Goal: Navigation & Orientation: Find specific page/section

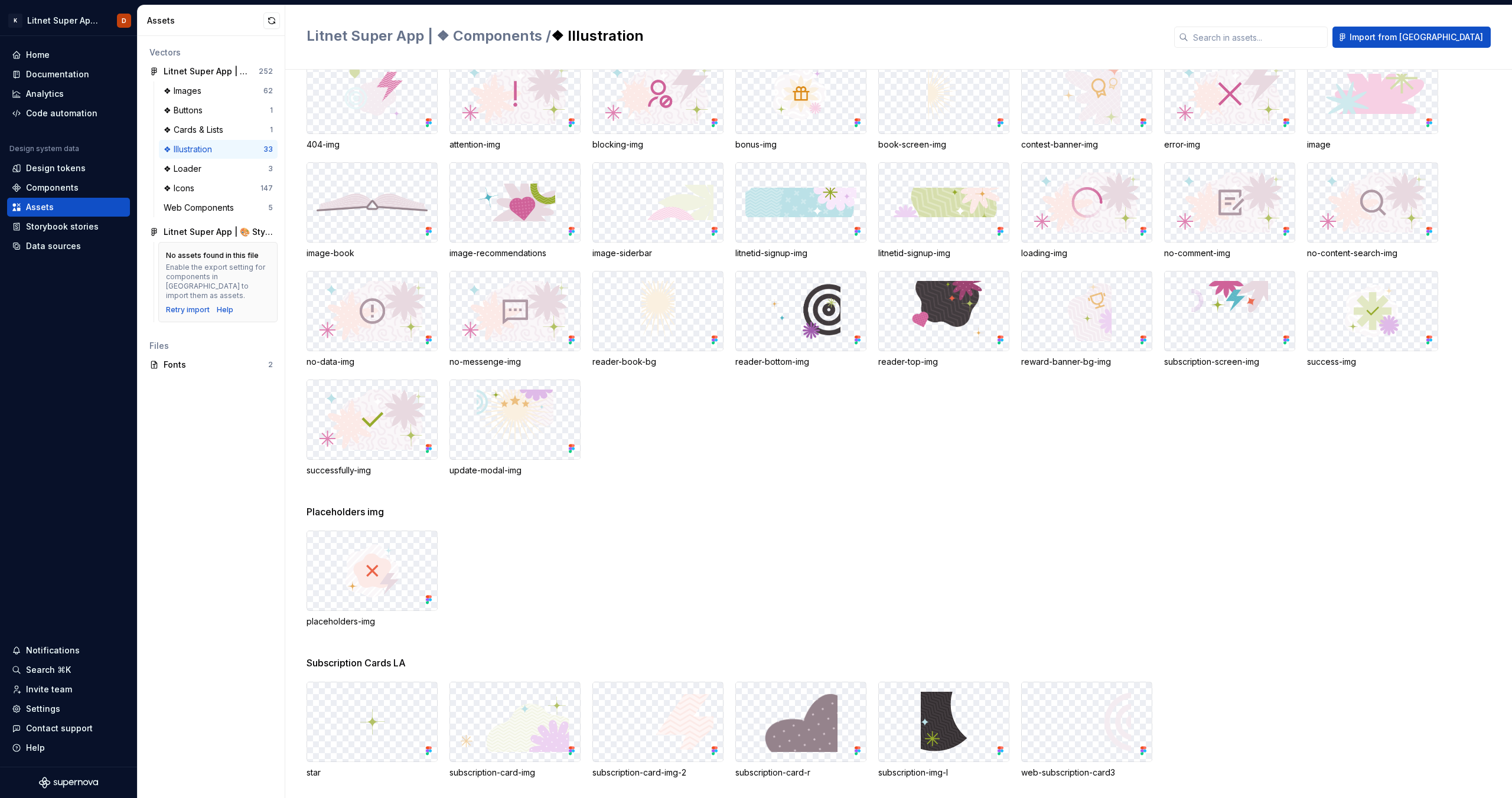
scroll to position [72, 0]
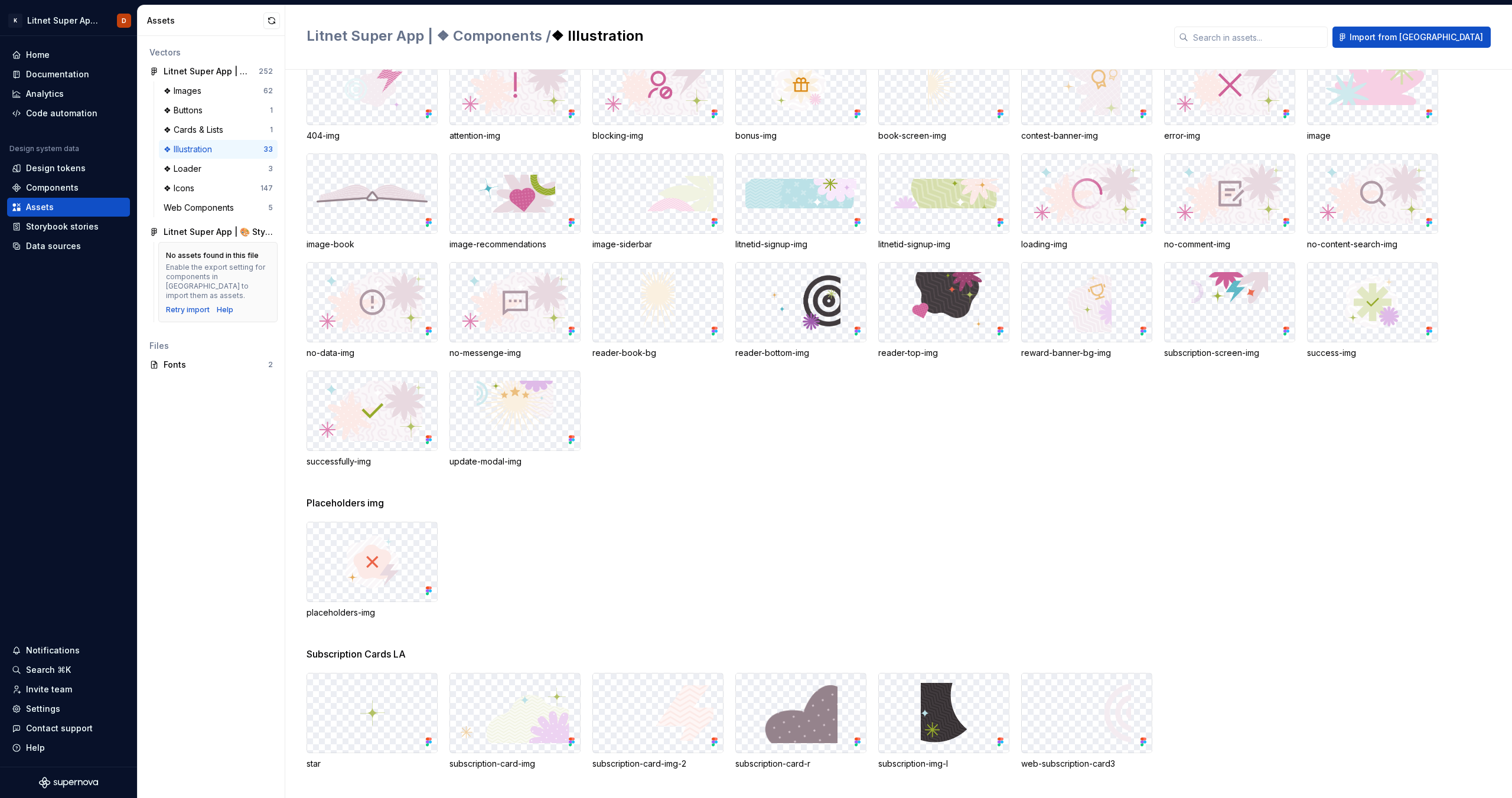
click at [328, 504] on span "Placeholders img" at bounding box center [345, 503] width 77 height 14
click at [375, 653] on span "Subscription Cards LA" at bounding box center [356, 654] width 99 height 14
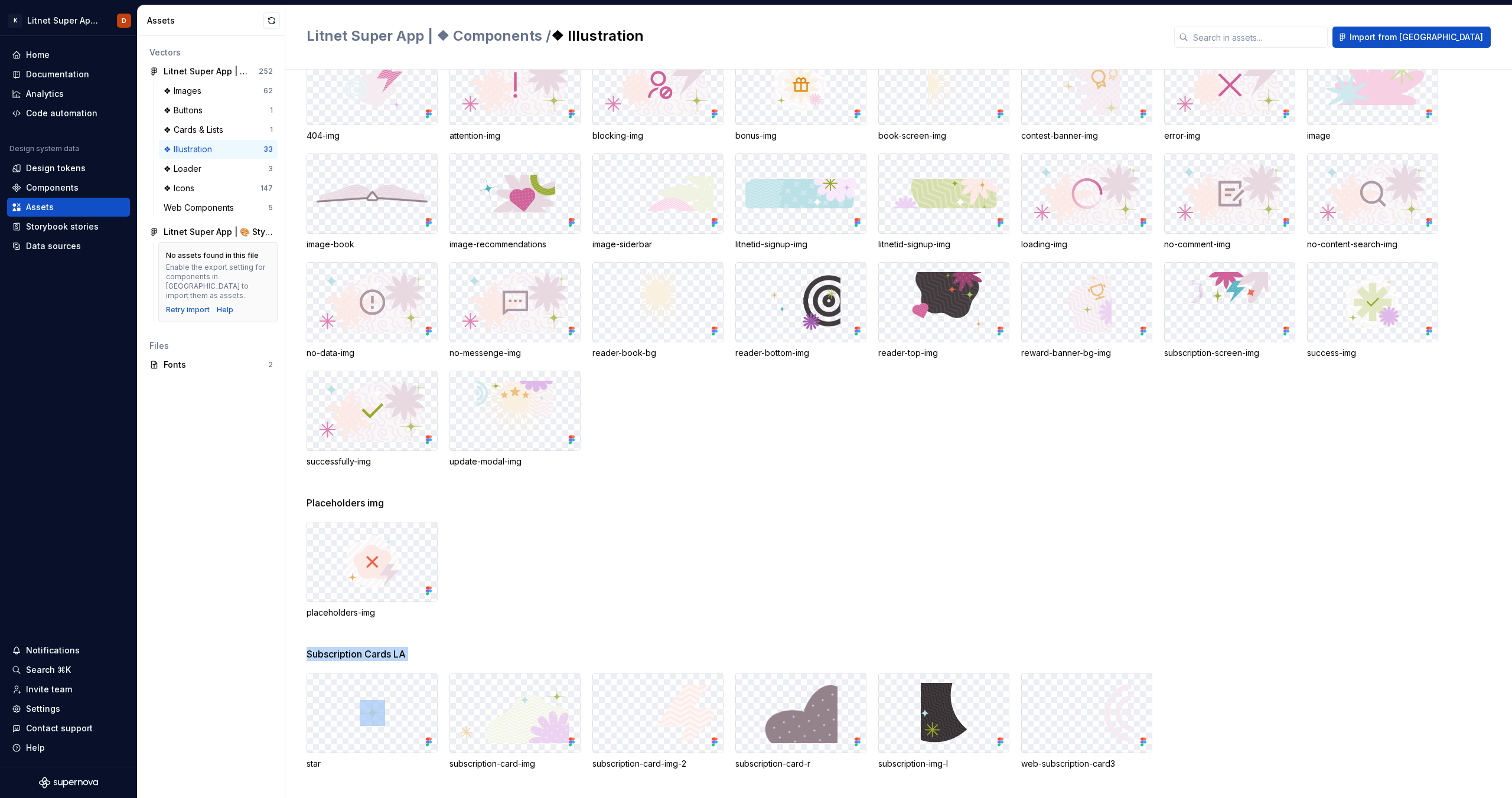
click at [375, 653] on span "Subscription Cards LA" at bounding box center [356, 654] width 99 height 14
click at [579, 608] on div "placeholders-img" at bounding box center [909, 570] width 1205 height 97
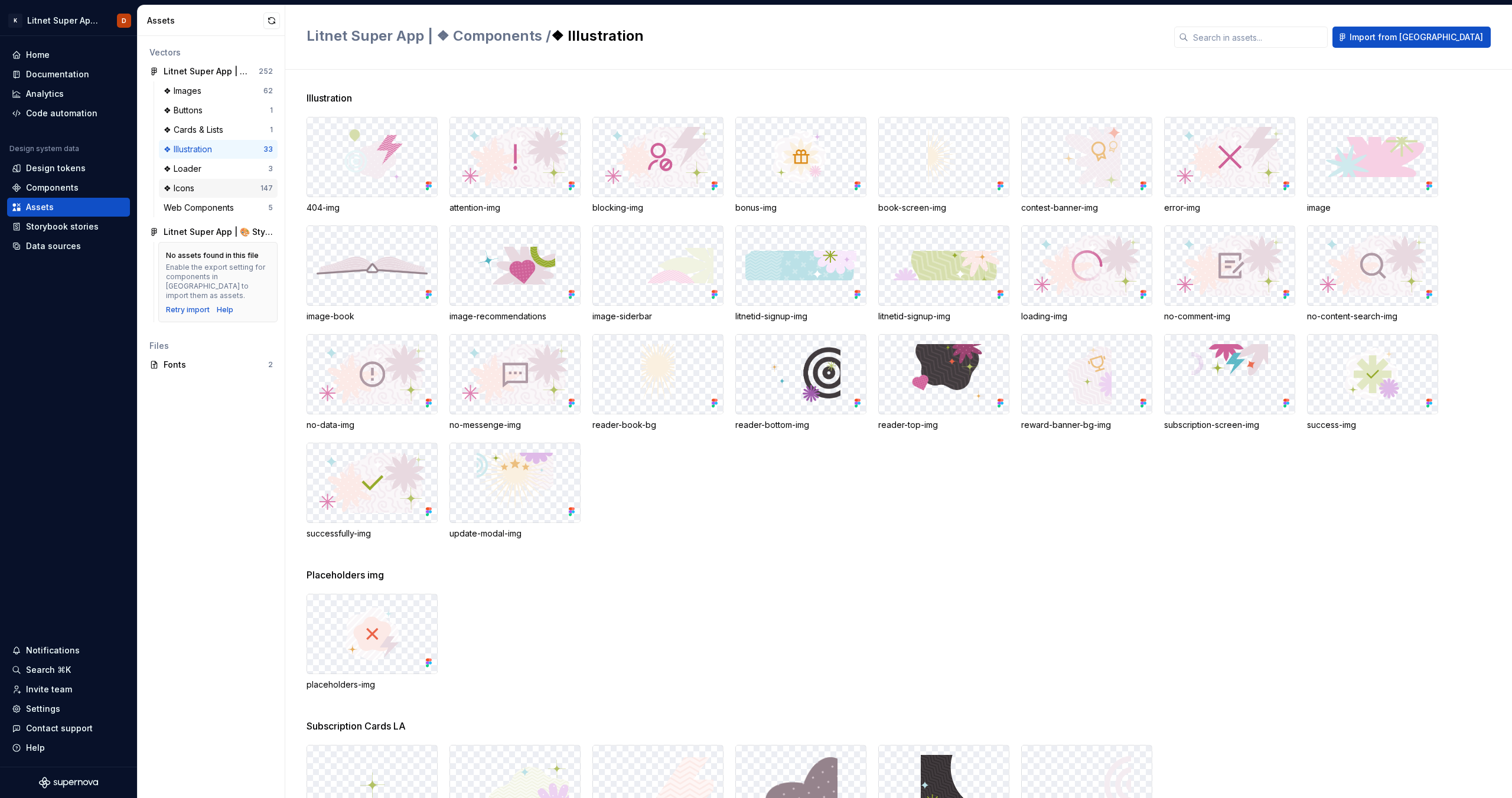
click at [210, 191] on div "❖ Icons" at bounding box center [212, 188] width 97 height 12
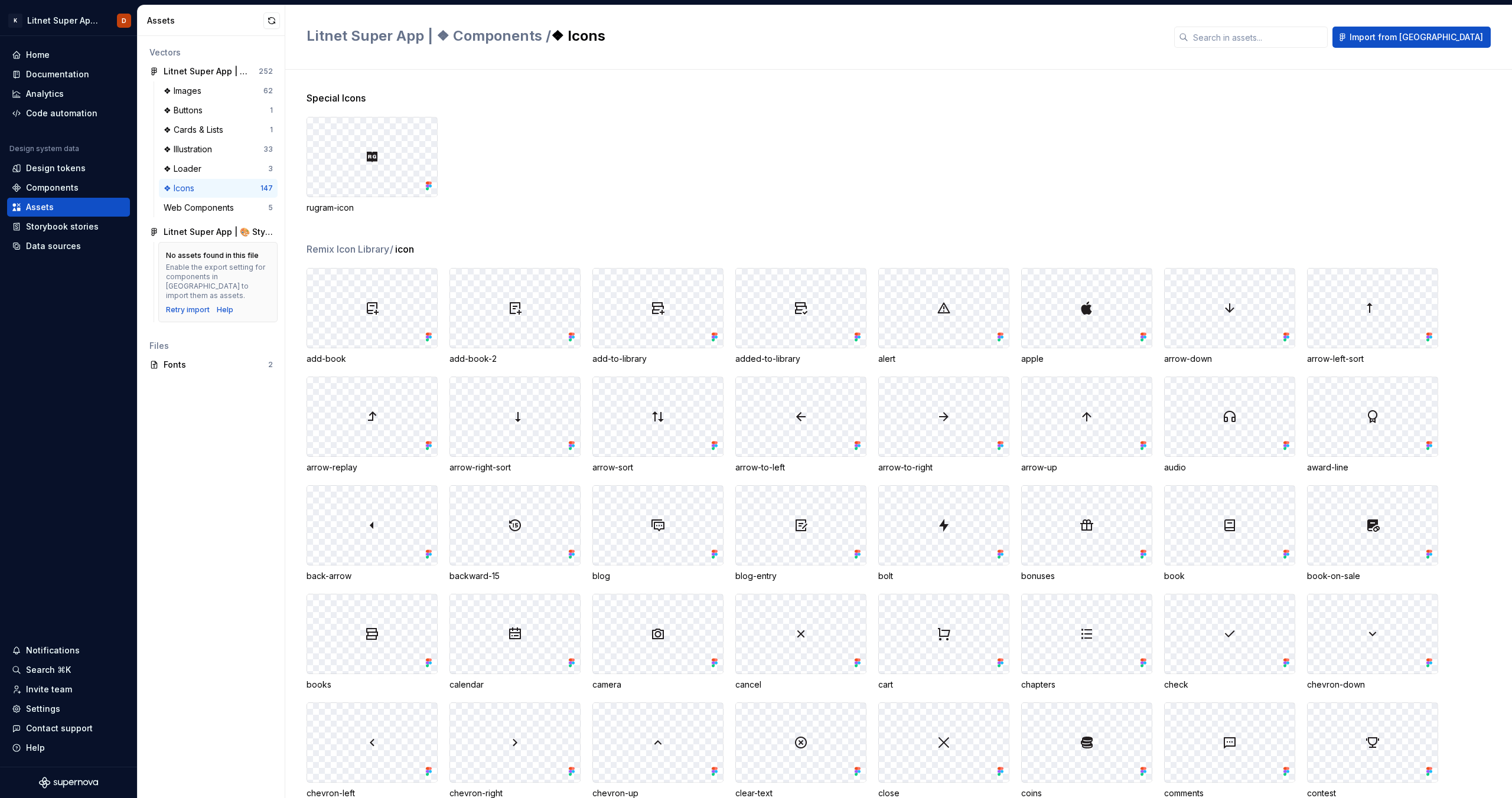
click at [408, 250] on span "icon" at bounding box center [404, 249] width 19 height 14
click at [482, 243] on div "Remix Icon Library / icon" at bounding box center [909, 249] width 1205 height 14
click at [514, 204] on div "rugram-icon" at bounding box center [909, 165] width 1205 height 97
click at [358, 102] on span "Special Icons" at bounding box center [336, 98] width 59 height 14
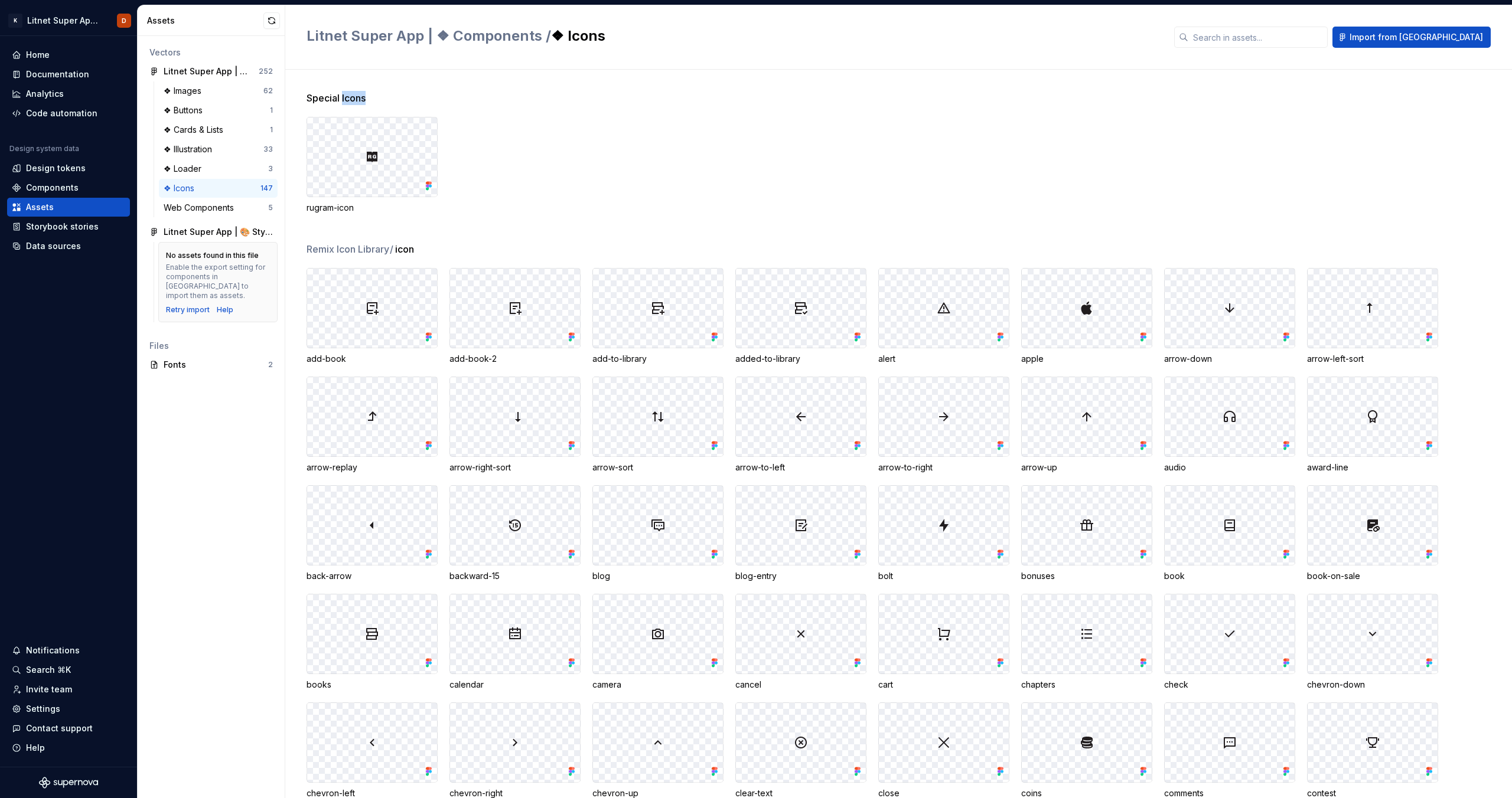
click at [358, 102] on span "Special Icons" at bounding box center [336, 98] width 59 height 14
click at [531, 204] on div "rugram-icon" at bounding box center [909, 165] width 1205 height 97
click at [443, 234] on div "Special Icons rugram-icon" at bounding box center [909, 166] width 1205 height 151
click at [222, 150] on div "❖ Illustration" at bounding box center [213, 149] width 100 height 12
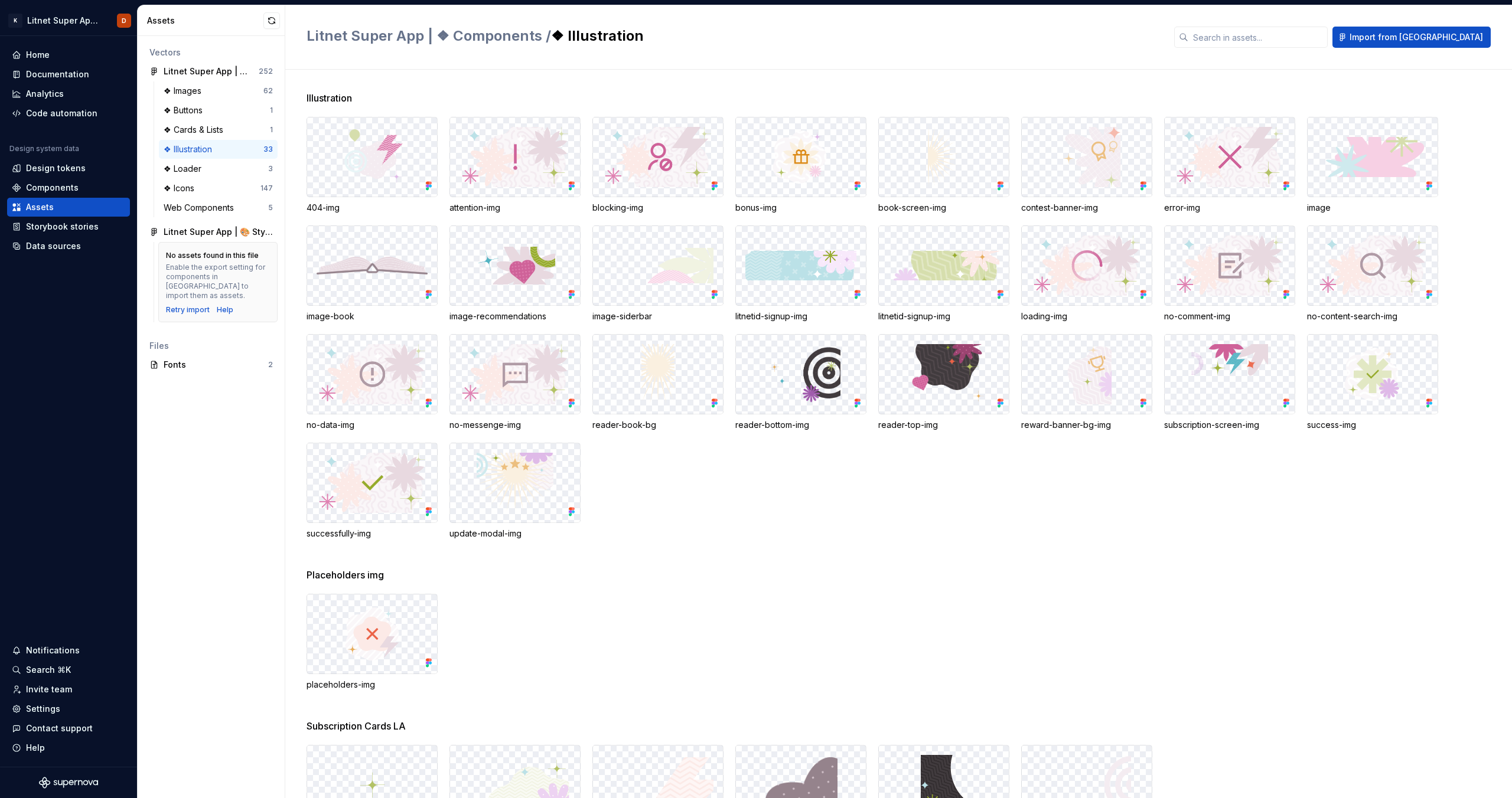
click at [650, 610] on div "placeholders-img" at bounding box center [909, 642] width 1205 height 97
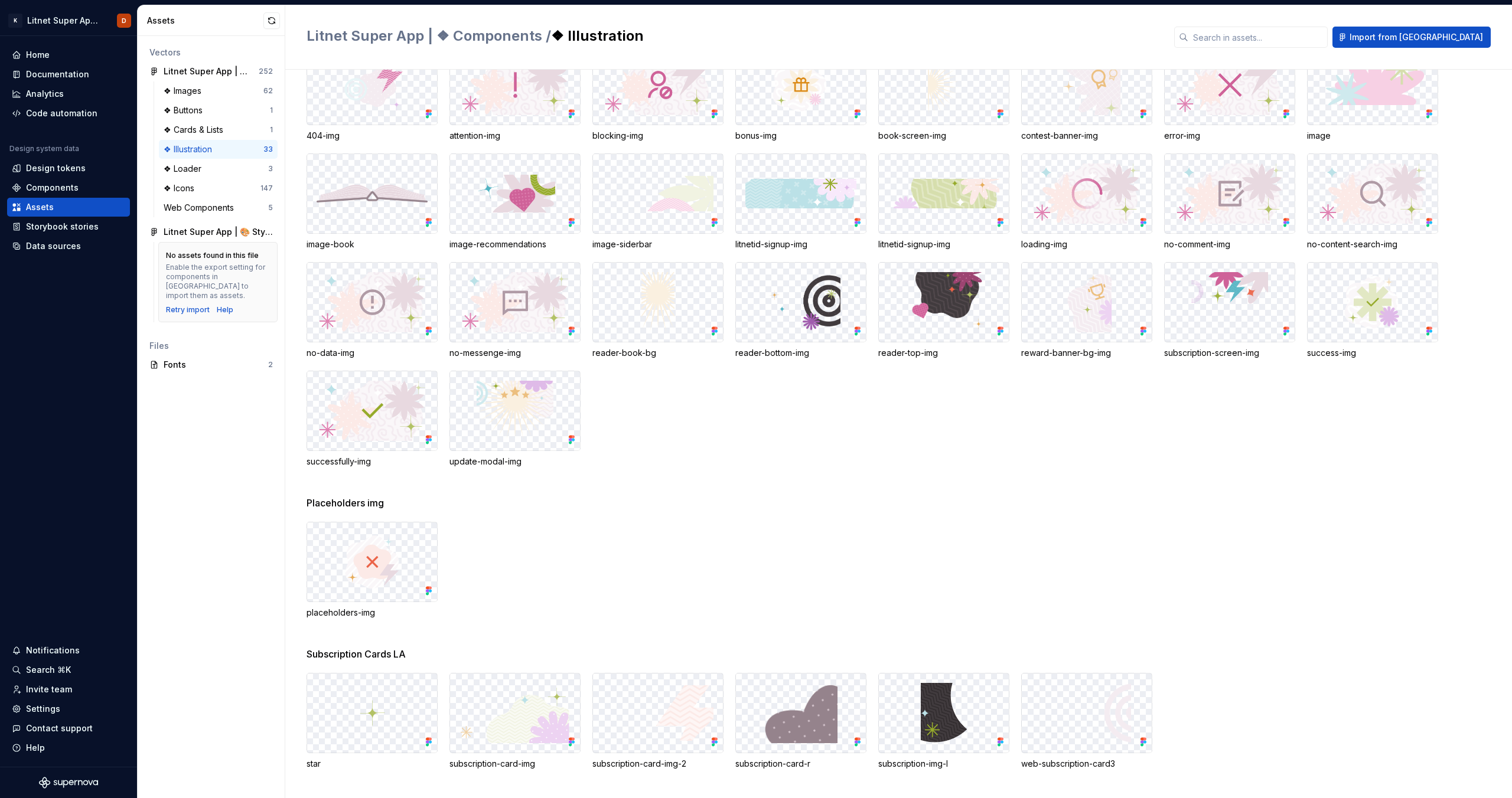
click at [352, 555] on img at bounding box center [372, 562] width 94 height 60
click at [214, 208] on div "Web Components" at bounding box center [201, 208] width 75 height 12
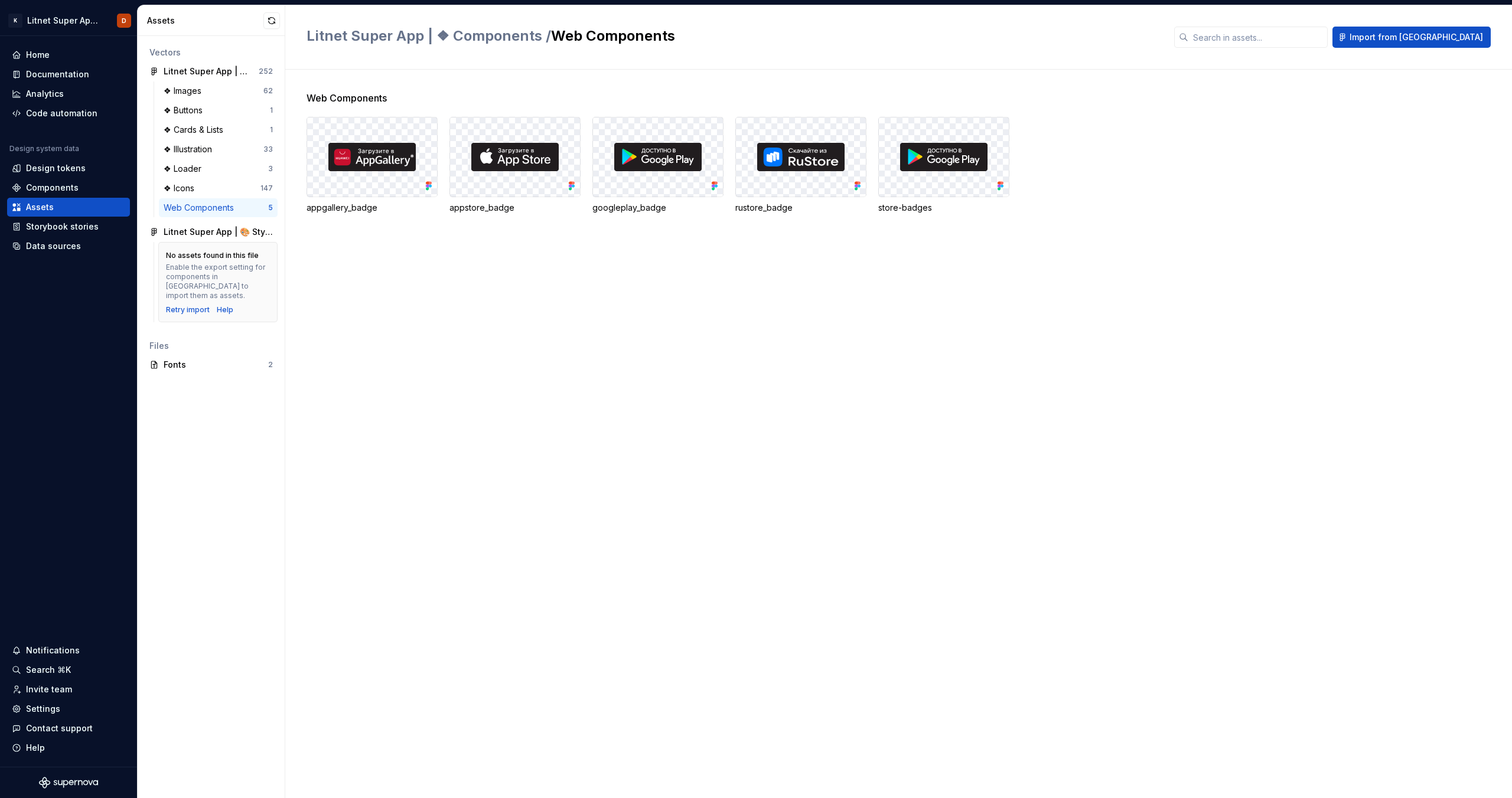
click at [521, 436] on div "Web Components appgallery_badge appstore_badge googleplay_badge rustore_badge s…" at bounding box center [909, 434] width 1205 height 729
click at [205, 150] on div "❖ Illustration" at bounding box center [190, 149] width 53 height 12
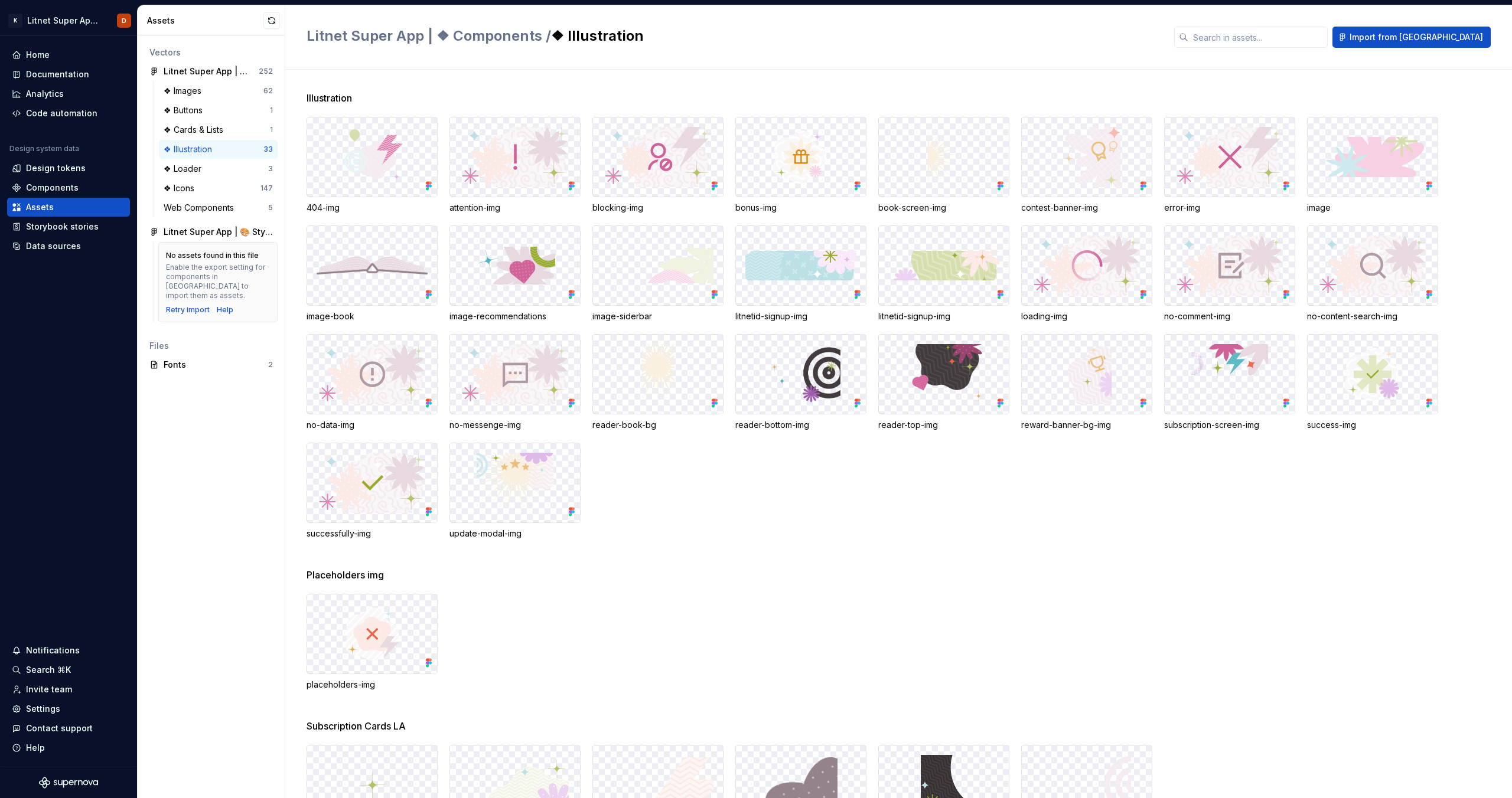
click at [737, 539] on div "404-img attention-img blocking-img bonus-img book-screen-img contest-banner-img…" at bounding box center [909, 328] width 1205 height 423
click at [760, 535] on div "404-img attention-img blocking-img bonus-img book-screen-img contest-banner-img…" at bounding box center [909, 328] width 1205 height 423
click at [651, 546] on div "Illustration 404-img attention-img blocking-img bonus-img book-screen-img conte…" at bounding box center [909, 330] width 1205 height 477
